Goal: Check status

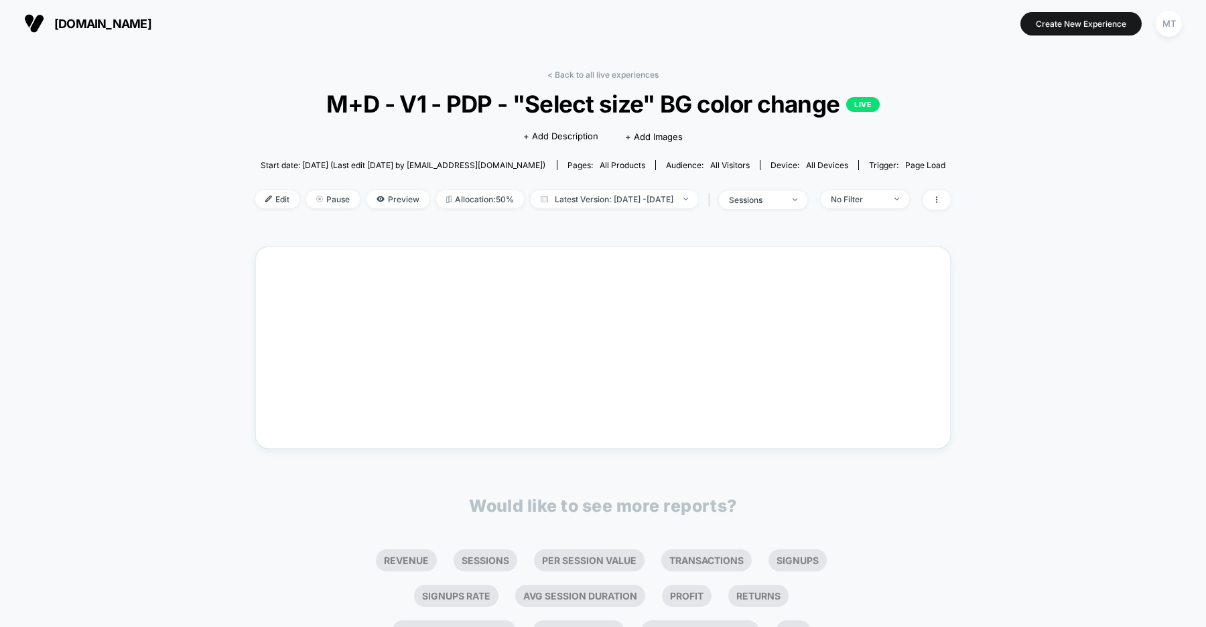
click at [124, 25] on span "[DOMAIN_NAME]" at bounding box center [102, 24] width 97 height 14
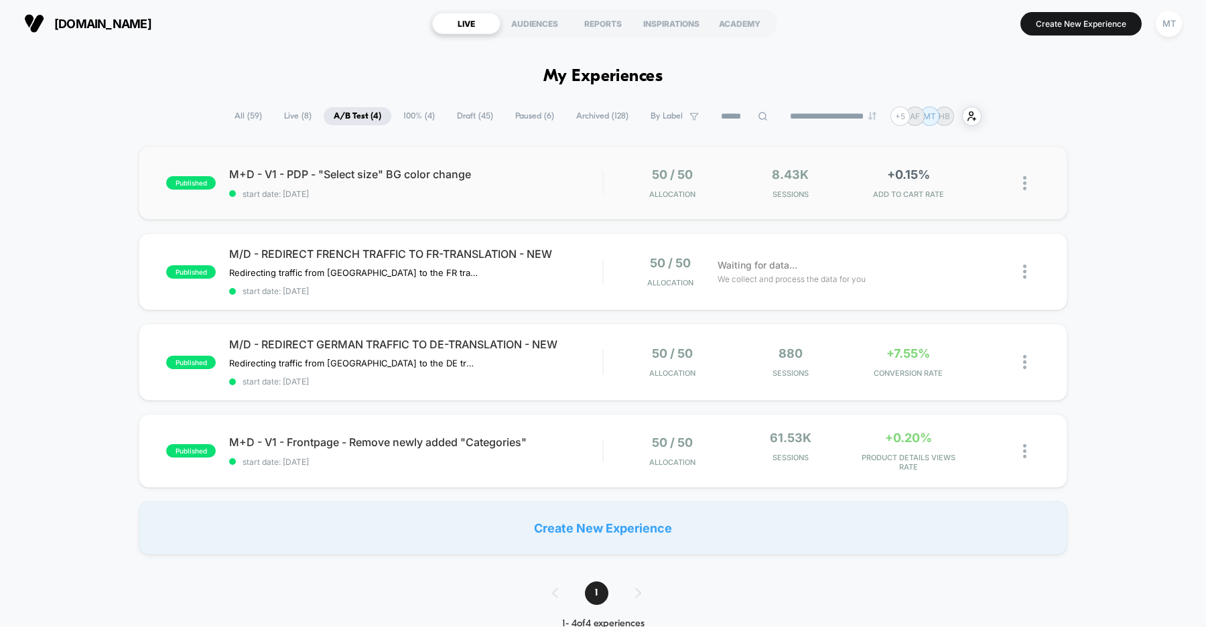
click at [487, 204] on div "published M+D - V1 - PDP - "Select size" BG color change start date: 9/9/2025 5…" at bounding box center [603, 183] width 929 height 74
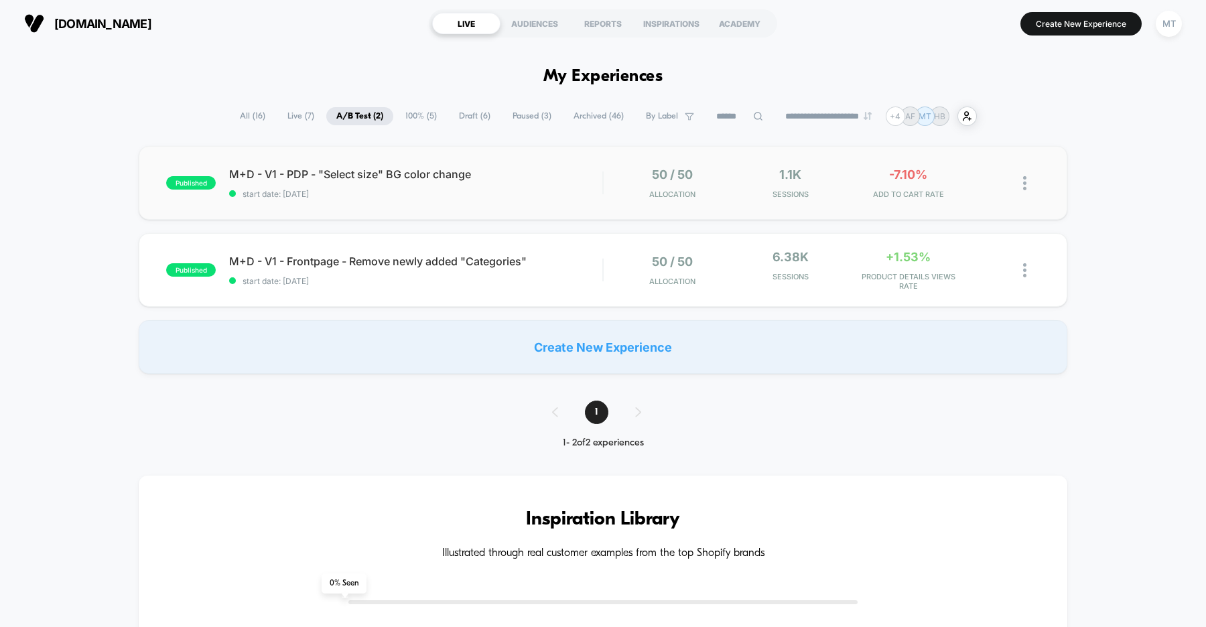
click at [412, 209] on div "published M+D - V1 - PDP - "Select size" BG color change start date: 9/9/2025 5…" at bounding box center [603, 183] width 929 height 74
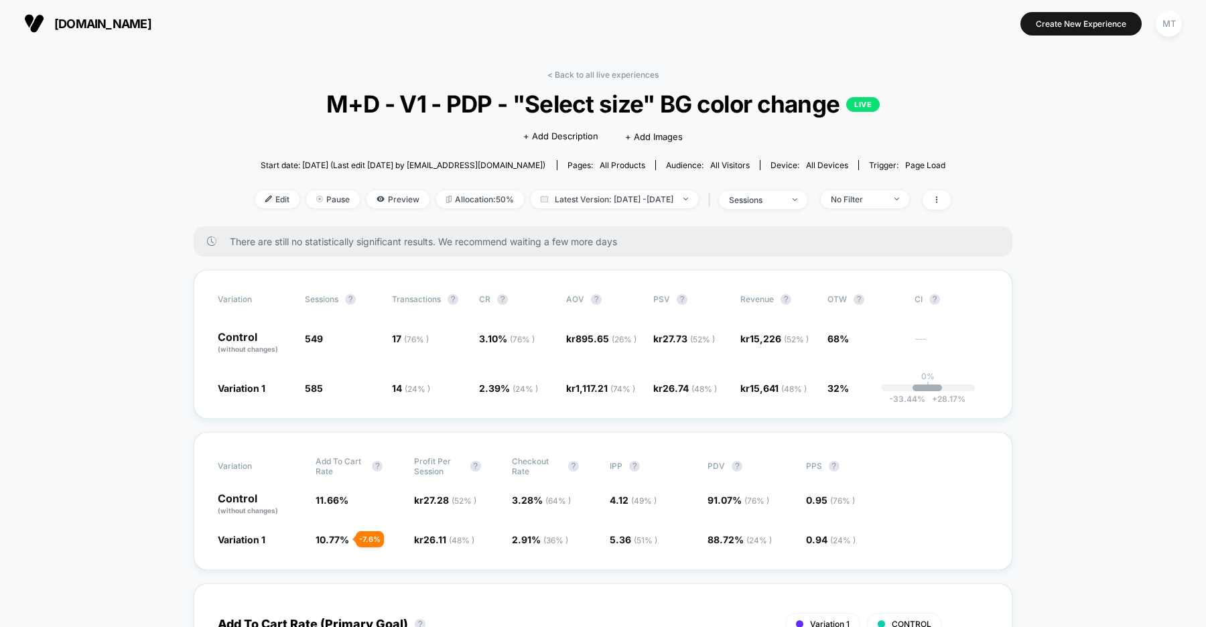
click at [151, 23] on span "[DOMAIN_NAME]" at bounding box center [102, 24] width 97 height 14
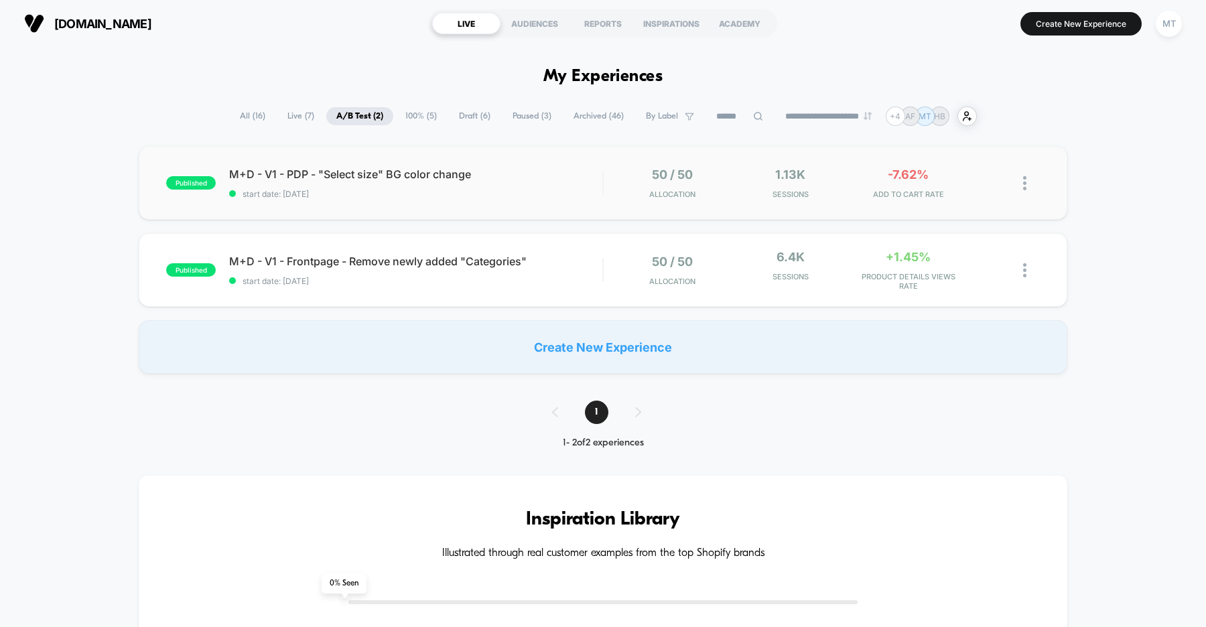
click at [503, 210] on div "published M+D - V1 - PDP - "Select size" BG color change start date: [DATE] 50 …" at bounding box center [603, 183] width 929 height 74
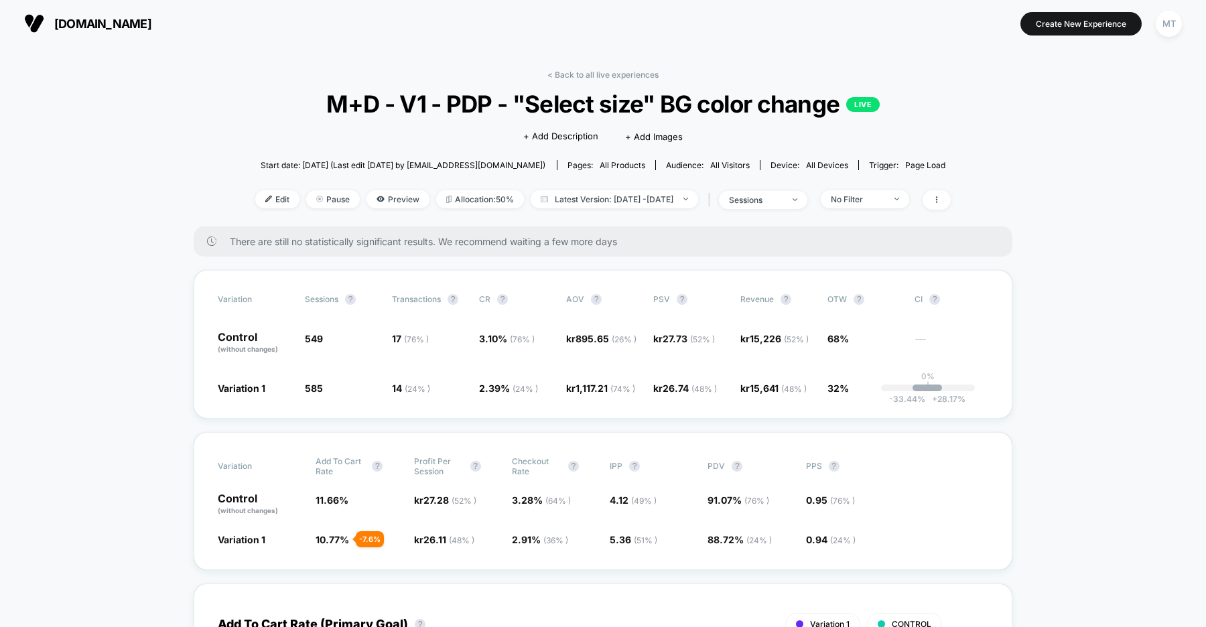
click at [110, 23] on span "[DOMAIN_NAME]" at bounding box center [102, 24] width 97 height 14
click at [151, 27] on span "organicbasics.com" at bounding box center [102, 24] width 97 height 14
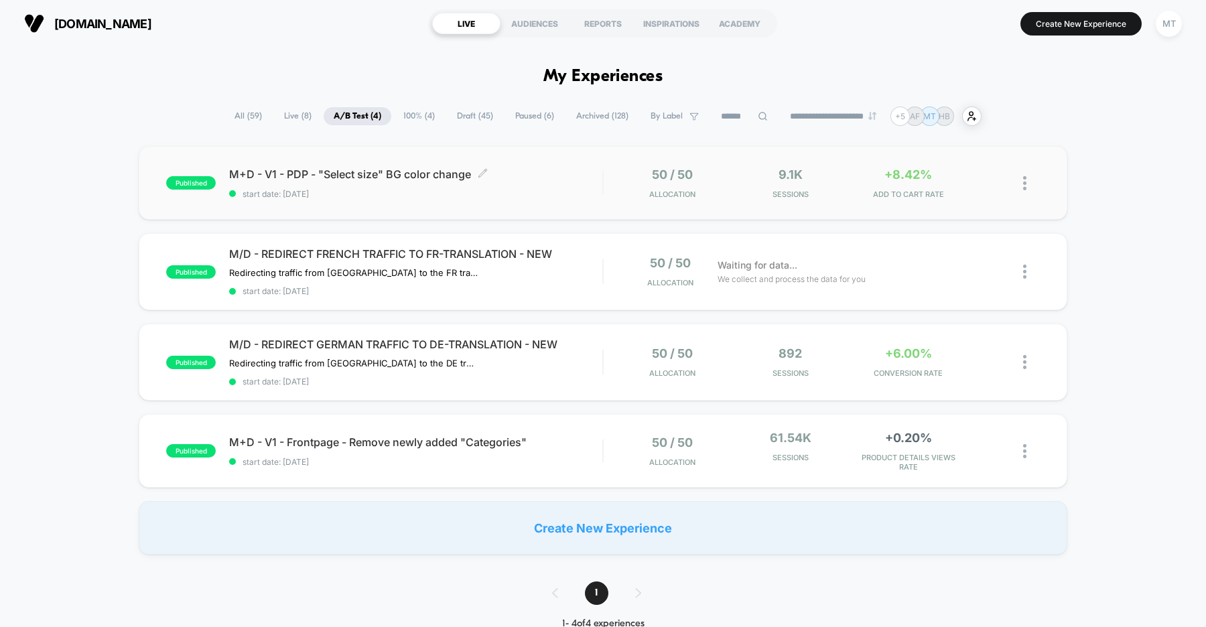
click at [533, 196] on span "start date: 9/9/2025" at bounding box center [415, 194] width 373 height 10
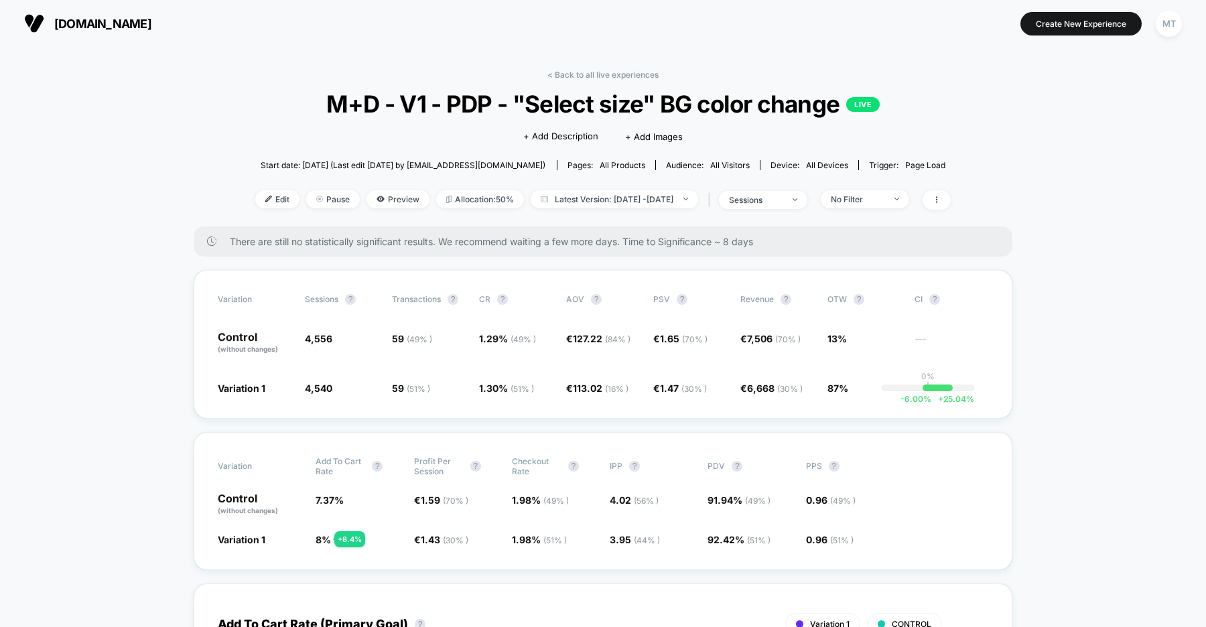
click at [125, 20] on span "organicbasics.com" at bounding box center [102, 24] width 97 height 14
